Goal: Find specific page/section: Find specific page/section

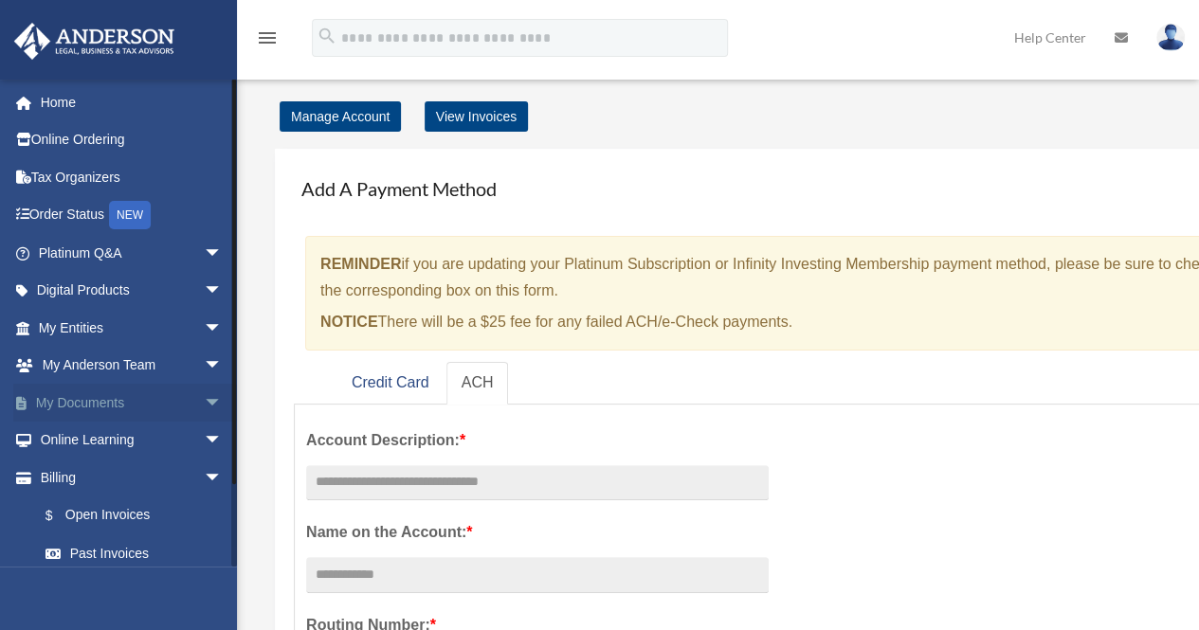
click at [123, 405] on link "My Documents arrow_drop_down" at bounding box center [132, 403] width 238 height 38
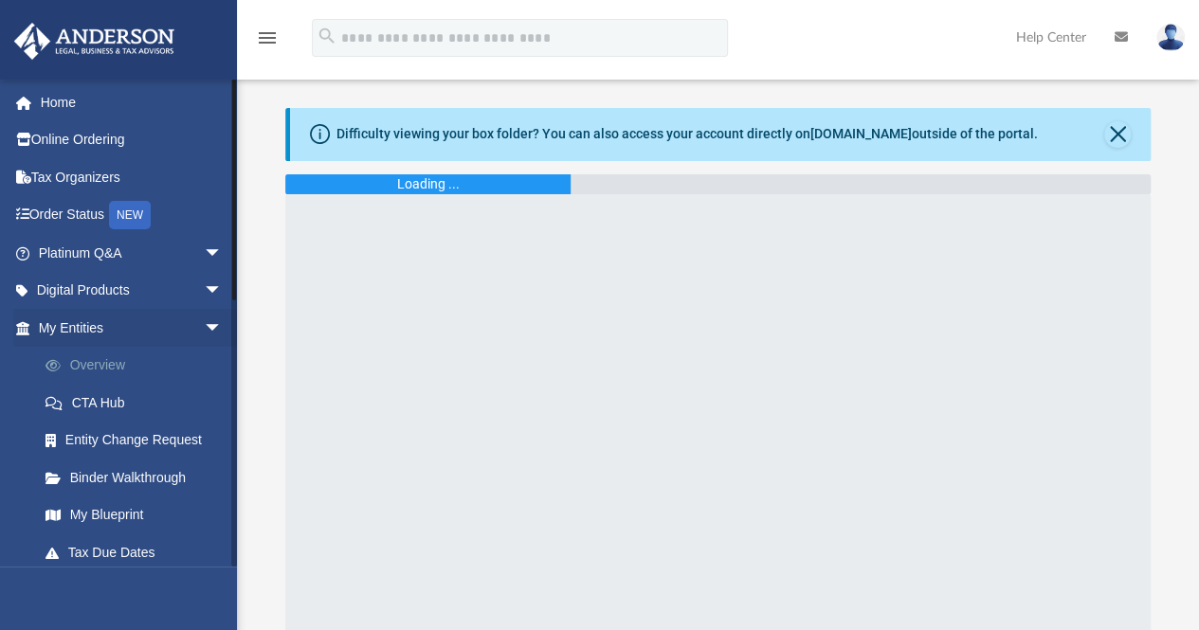
click at [132, 366] on link "Overview" at bounding box center [139, 366] width 225 height 38
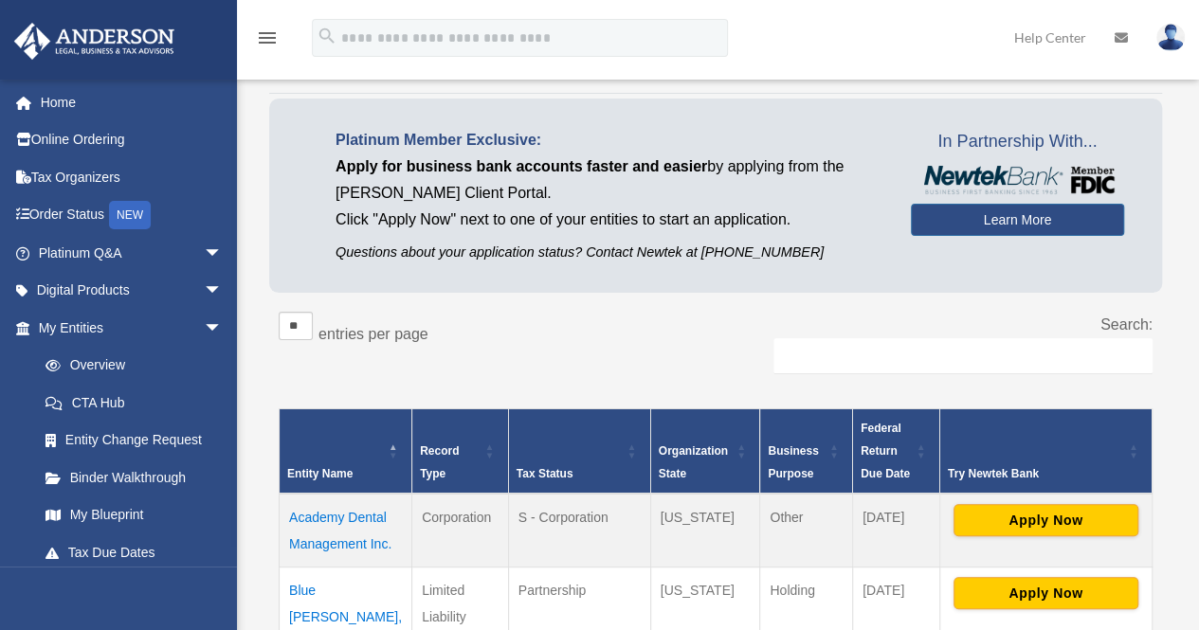
scroll to position [189, 0]
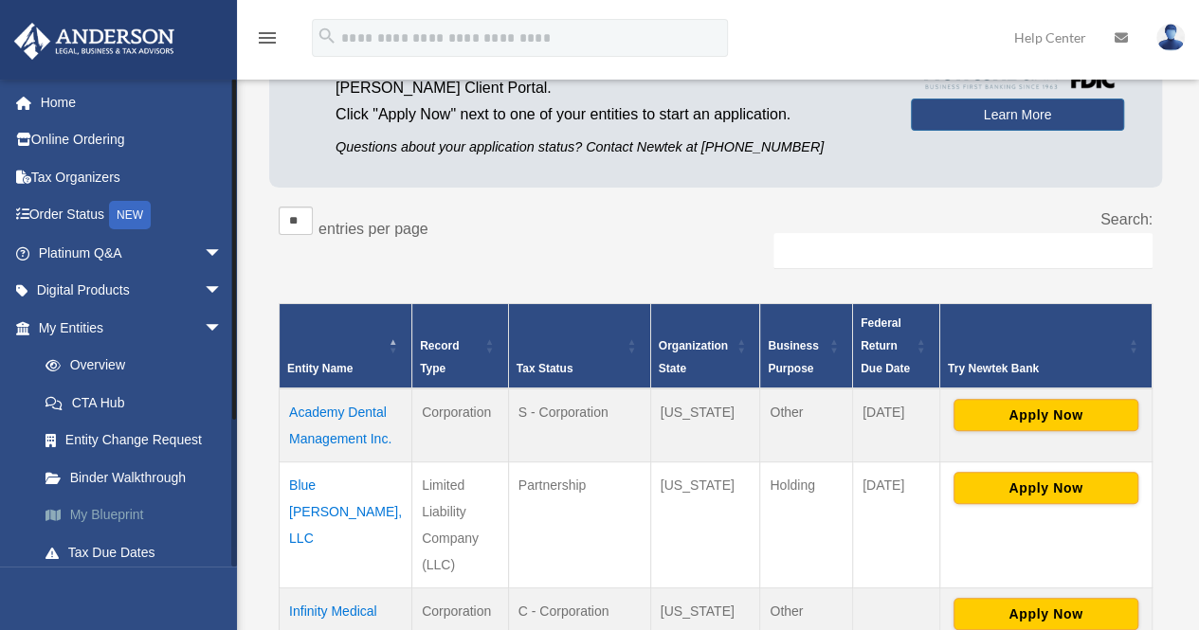
click at [116, 507] on link "My Blueprint" at bounding box center [139, 515] width 225 height 38
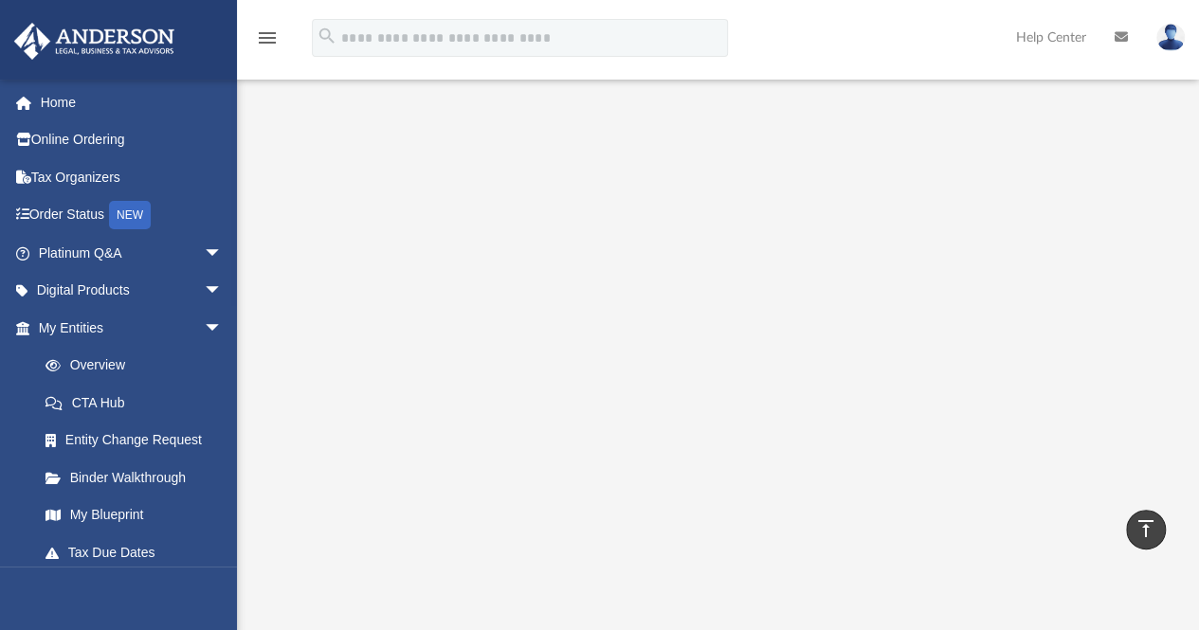
scroll to position [229, 0]
click at [1144, 530] on div "Scroll to top vertical_align_top" at bounding box center [1146, 530] width 40 height 40
